Goal: Navigation & Orientation: Find specific page/section

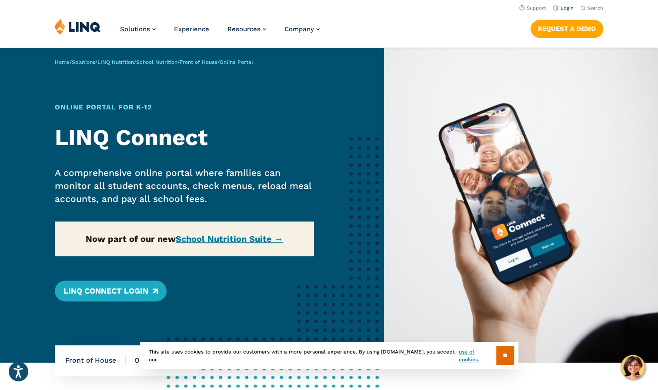
click at [565, 9] on link "Login" at bounding box center [563, 8] width 20 height 6
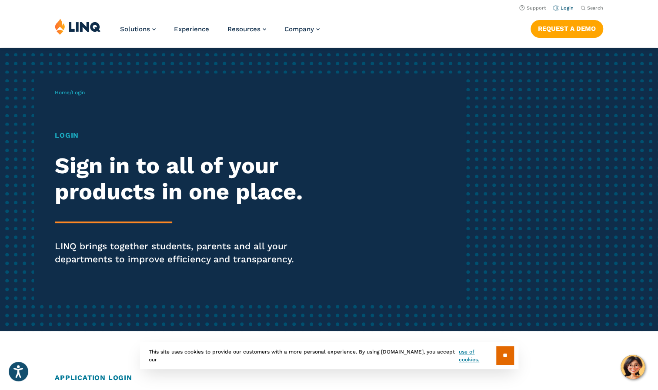
click at [565, 8] on link "Login" at bounding box center [563, 8] width 20 height 6
click at [501, 354] on input "**" at bounding box center [505, 355] width 18 height 19
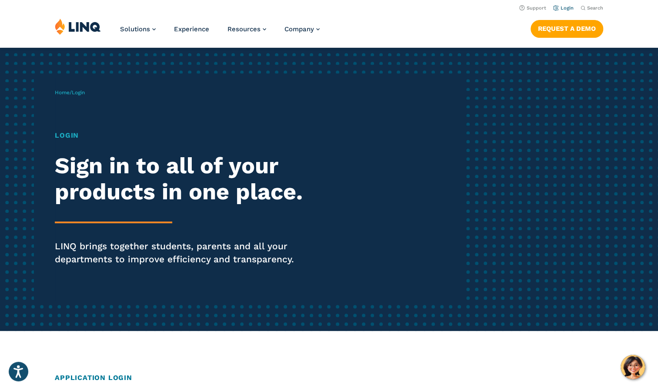
click at [561, 7] on link "Login" at bounding box center [563, 8] width 20 height 6
click at [565, 7] on link "Login" at bounding box center [563, 8] width 20 height 6
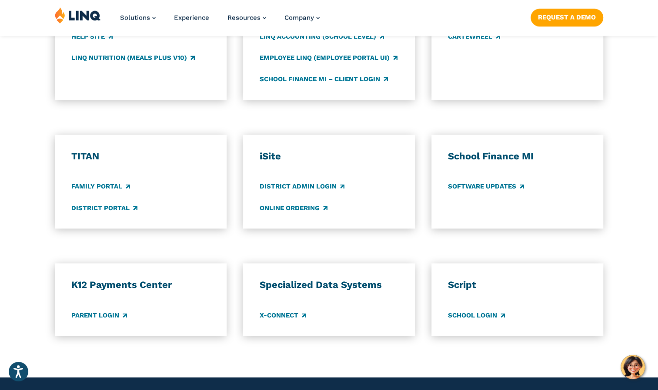
scroll to position [563, 0]
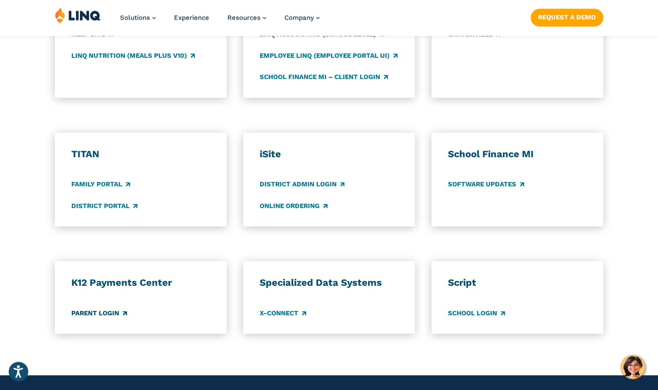
click at [90, 318] on link "Parent Login" at bounding box center [99, 314] width 56 height 10
